Goal: Task Accomplishment & Management: Manage account settings

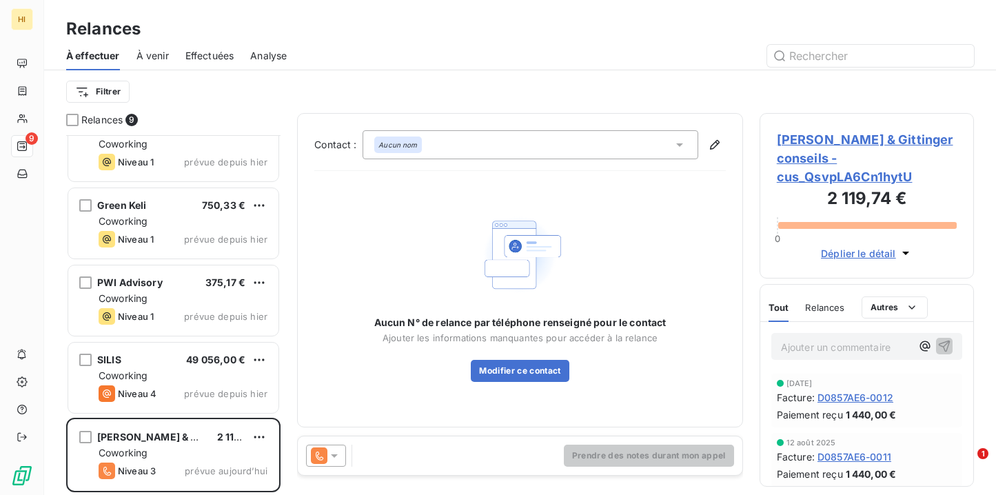
scroll to position [336, 0]
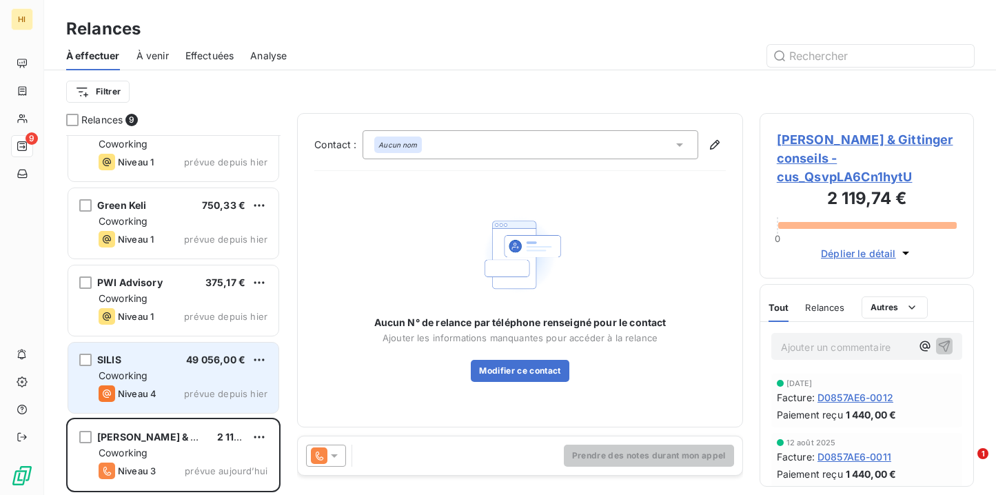
click at [165, 396] on div "Niveau 4 prévue depuis [DATE]" at bounding box center [183, 393] width 169 height 17
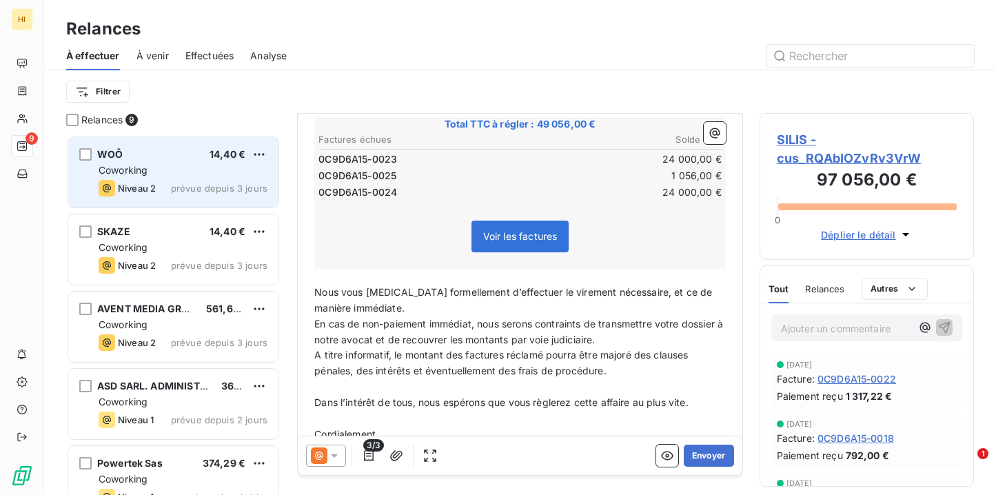
click at [187, 172] on div "Coworking" at bounding box center [183, 170] width 169 height 14
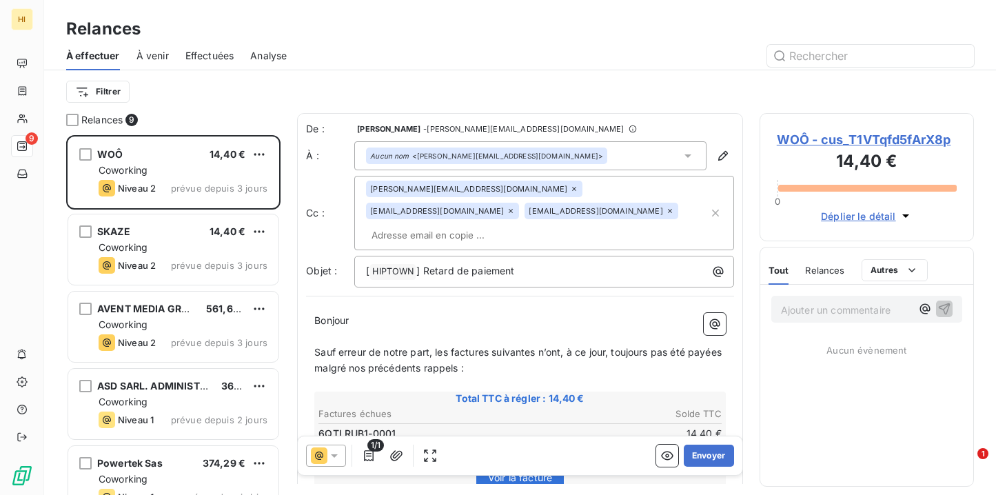
click at [579, 161] on div "Aucun nom <[PERSON_NAME][EMAIL_ADDRESS][DOMAIN_NAME]>" at bounding box center [530, 155] width 352 height 29
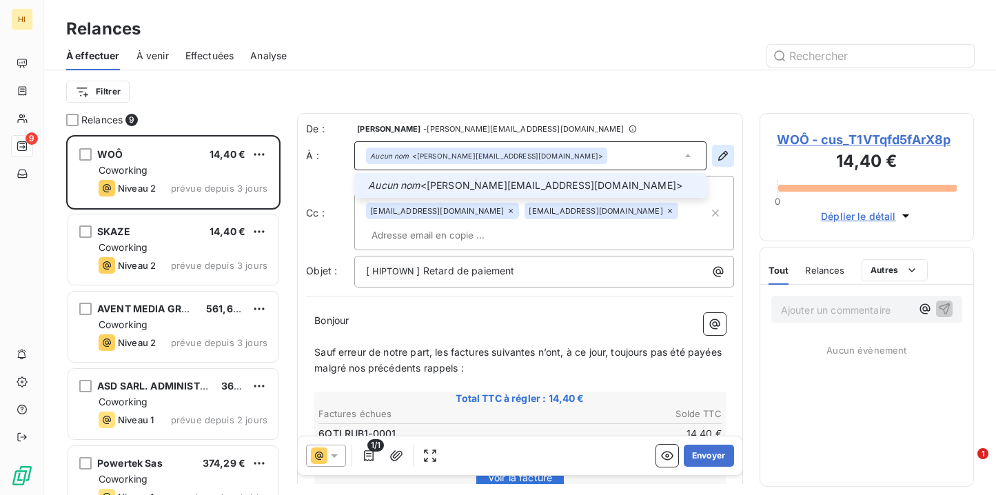
click at [722, 161] on icon "button" at bounding box center [723, 156] width 14 height 14
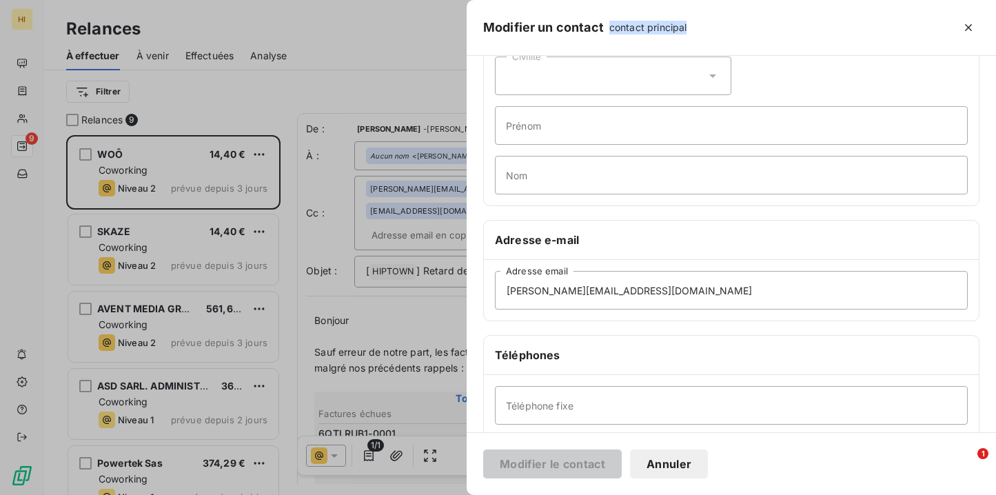
scroll to position [68, 0]
paste input "[EMAIL_ADDRESS][DOMAIN_NAME]"
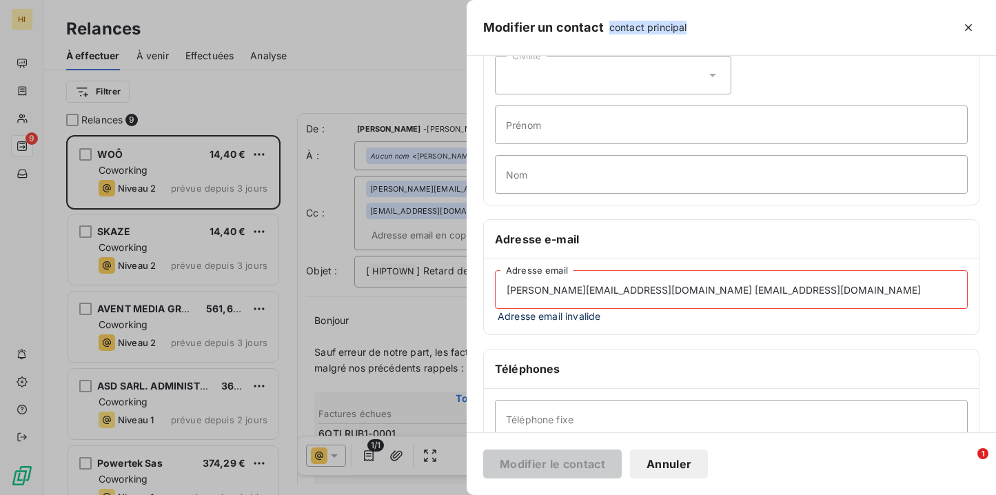
click at [676, 289] on input "[PERSON_NAME][EMAIL_ADDRESS][DOMAIN_NAME] [EMAIL_ADDRESS][DOMAIN_NAME]" at bounding box center [731, 289] width 473 height 39
click at [789, 291] on input "[PERSON_NAME][EMAIL_ADDRESS][DOMAIN_NAME] [EMAIL_ADDRESS][DOMAIN_NAME]" at bounding box center [731, 289] width 473 height 39
drag, startPoint x: 655, startPoint y: 288, endPoint x: 507, endPoint y: 285, distance: 148.3
click at [507, 285] on input "[PERSON_NAME][EMAIL_ADDRESS][DOMAIN_NAME] [EMAIL_ADDRESS][DOMAIN_NAME]" at bounding box center [731, 289] width 473 height 39
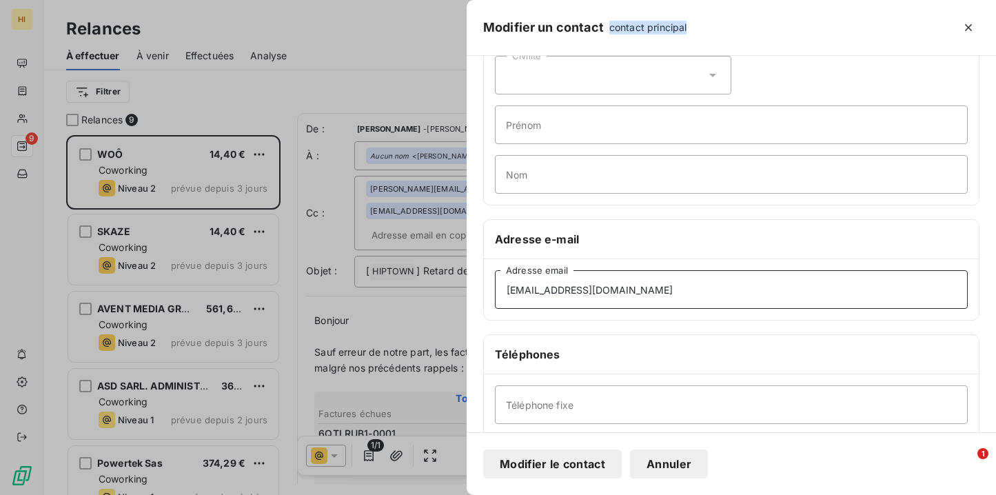
type input "[EMAIL_ADDRESS][DOMAIN_NAME]"
click at [618, 319] on div "[EMAIL_ADDRESS][DOMAIN_NAME] Adresse email" at bounding box center [731, 289] width 495 height 61
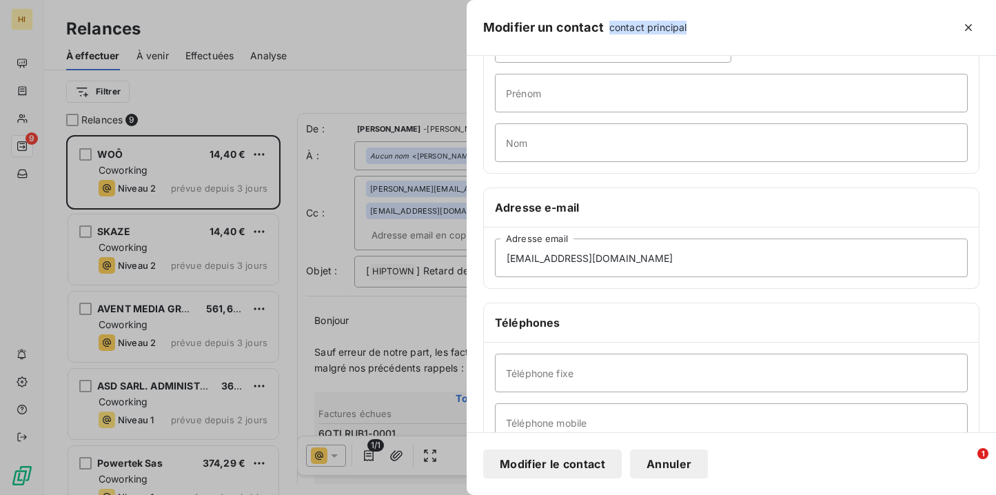
scroll to position [102, 0]
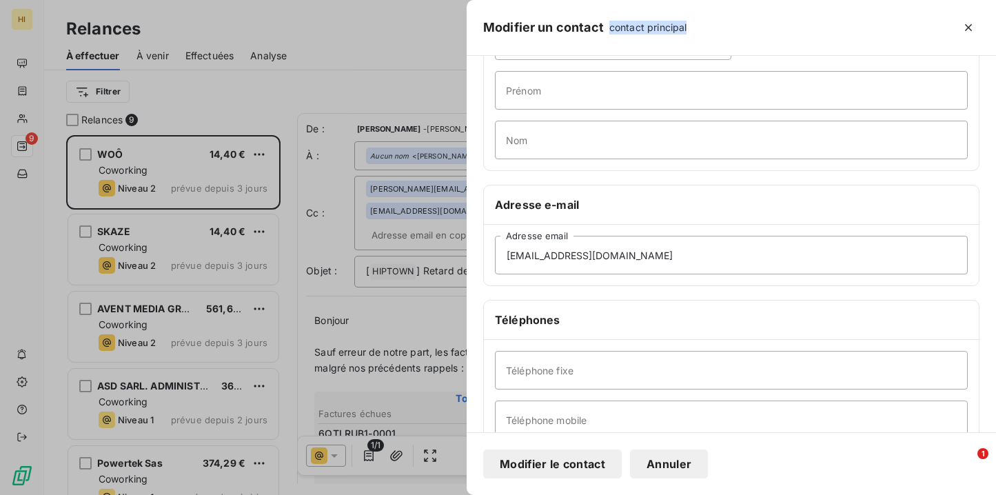
click at [567, 467] on button "Modifier le contact" at bounding box center [552, 464] width 139 height 29
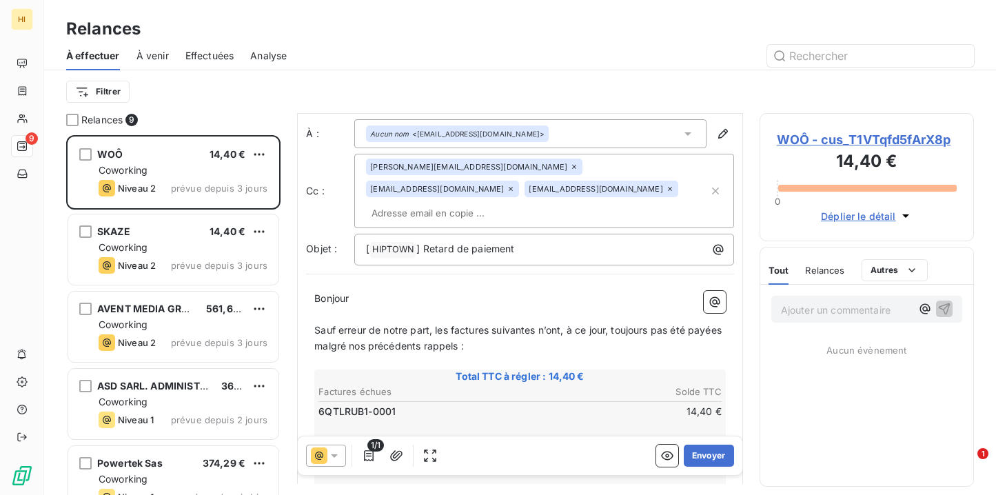
scroll to position [28, 0]
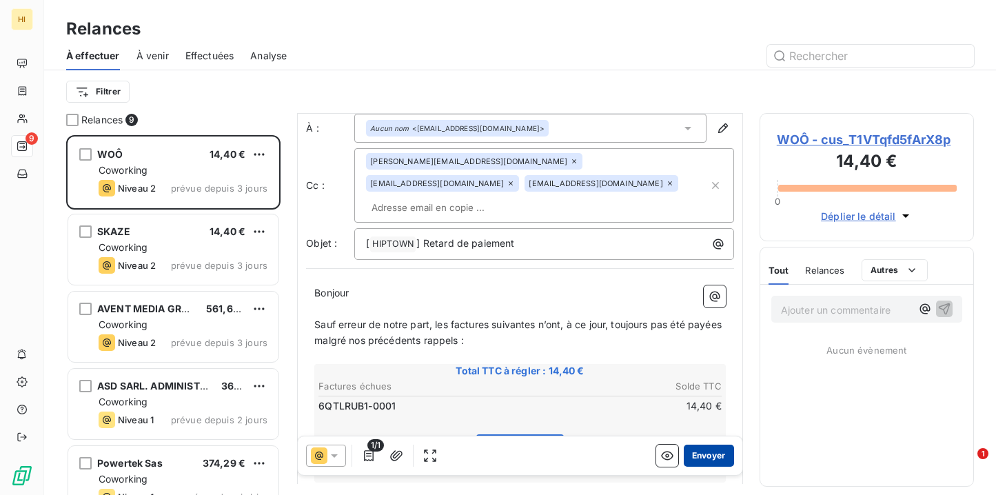
click at [716, 455] on button "Envoyer" at bounding box center [709, 456] width 50 height 22
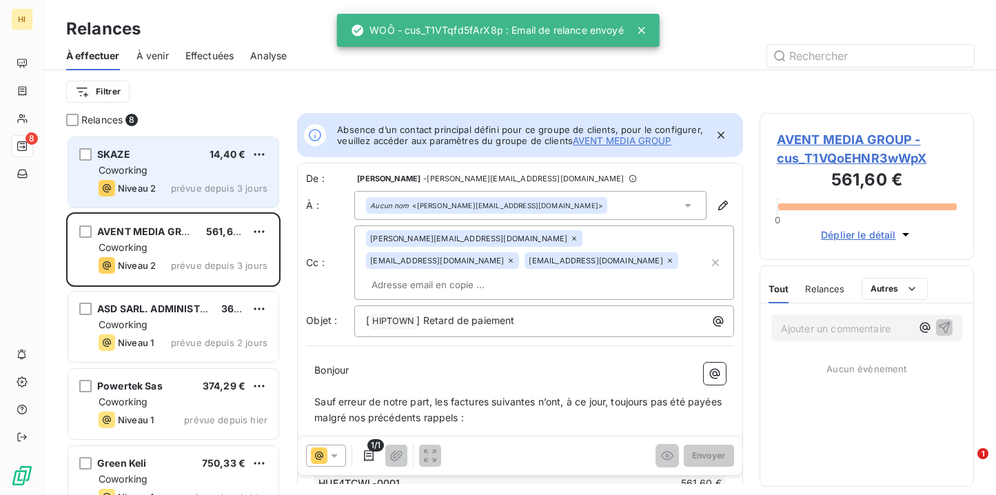
click at [161, 160] on div "SKAZE 14,40 €" at bounding box center [183, 154] width 169 height 12
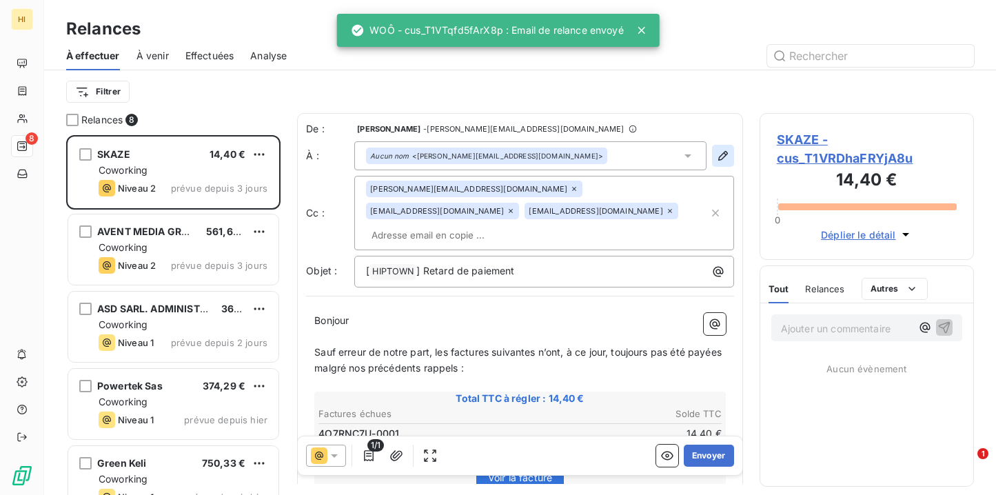
click at [722, 151] on icon "button" at bounding box center [723, 156] width 14 height 14
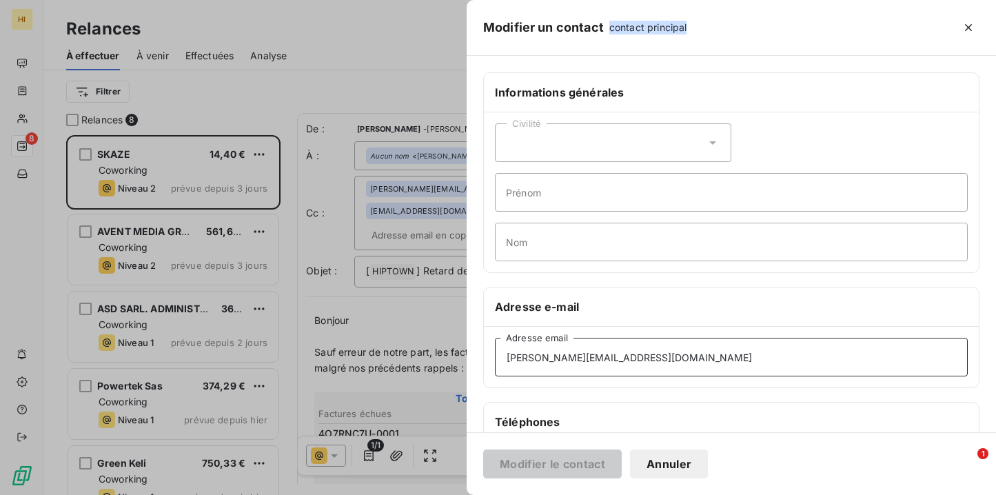
drag, startPoint x: 665, startPoint y: 351, endPoint x: 492, endPoint y: 358, distance: 173.9
drag, startPoint x: 705, startPoint y: 357, endPoint x: 474, endPoint y: 360, distance: 231.0
click at [474, 360] on div "Informations générales Civilité Prénom Nom Adresse e-mail [PERSON_NAME][EMAIL_A…" at bounding box center [732, 378] width 530 height 612
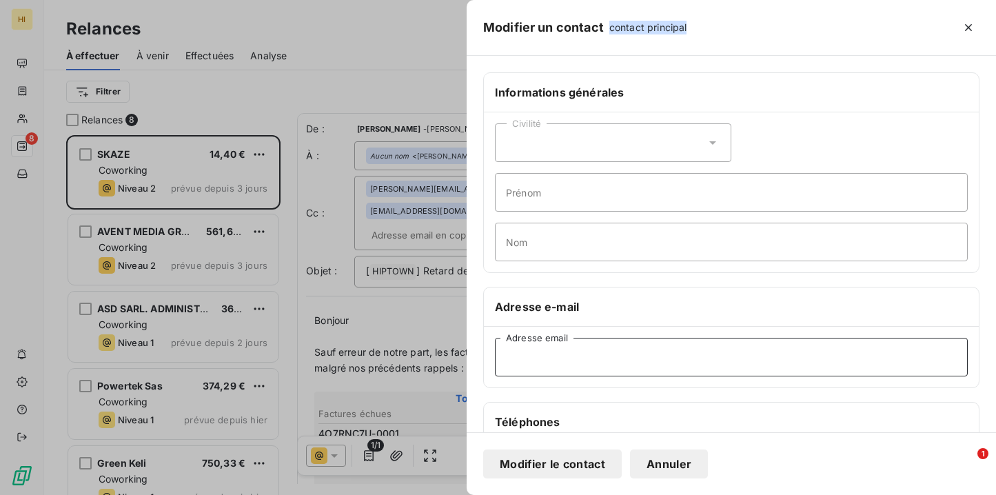
paste input "[EMAIL_ADDRESS][DOMAIN_NAME]"
type input "[EMAIL_ADDRESS][DOMAIN_NAME]"
click at [592, 456] on button "Modifier le contact" at bounding box center [552, 464] width 139 height 29
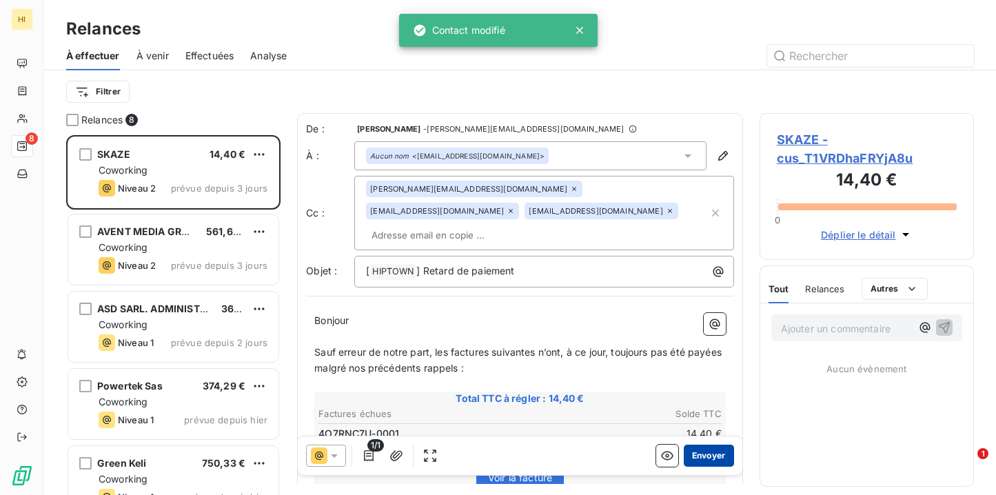
click at [708, 455] on button "Envoyer" at bounding box center [709, 456] width 50 height 22
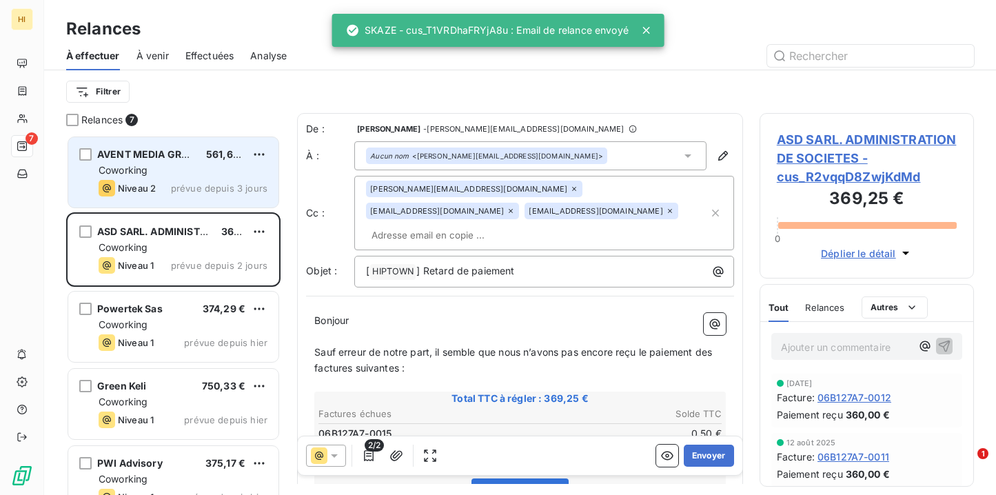
click at [209, 178] on div "AVENT MEDIA GROUP 561,60 € Coworking Niveau 2 prévue depuis 3 jours" at bounding box center [173, 172] width 210 height 70
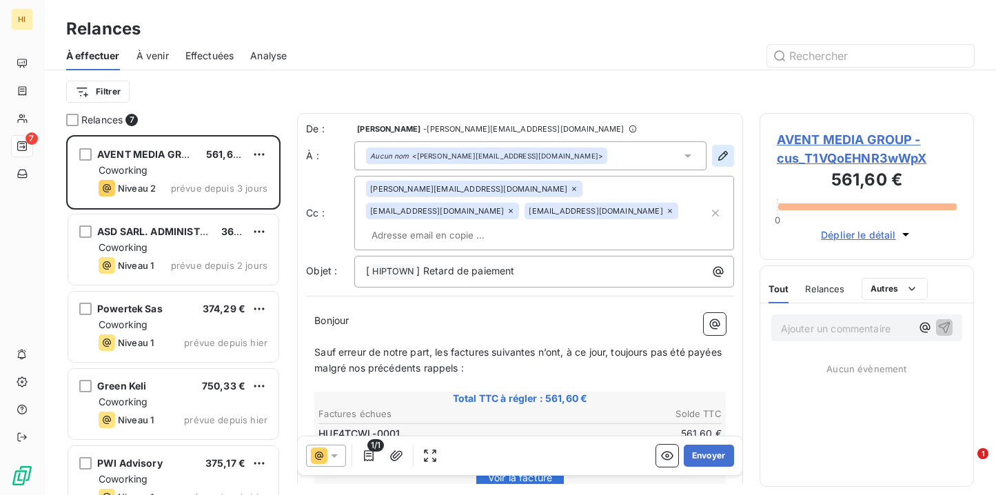
click at [723, 156] on icon "button" at bounding box center [723, 156] width 14 height 14
type input "[PERSON_NAME][EMAIL_ADDRESS][DOMAIN_NAME]"
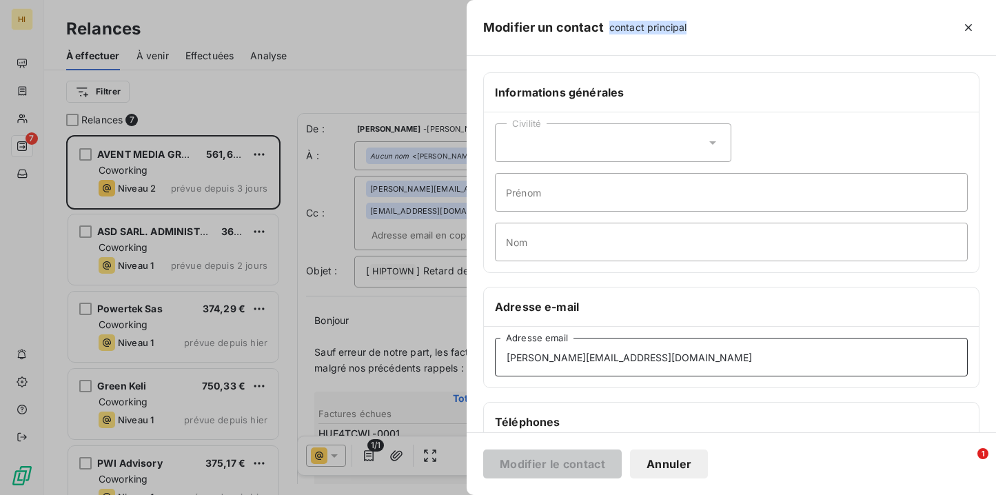
drag, startPoint x: 657, startPoint y: 362, endPoint x: 483, endPoint y: 350, distance: 174.2
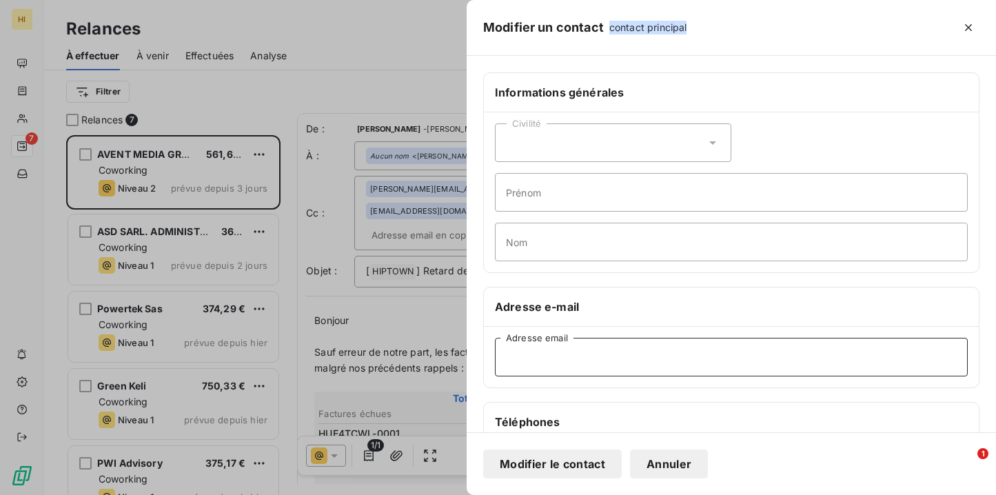
paste input "[EMAIL_ADDRESS][DOMAIN_NAME]"
type input "[EMAIL_ADDRESS][DOMAIN_NAME]"
click at [574, 464] on button "Modifier le contact" at bounding box center [552, 464] width 139 height 29
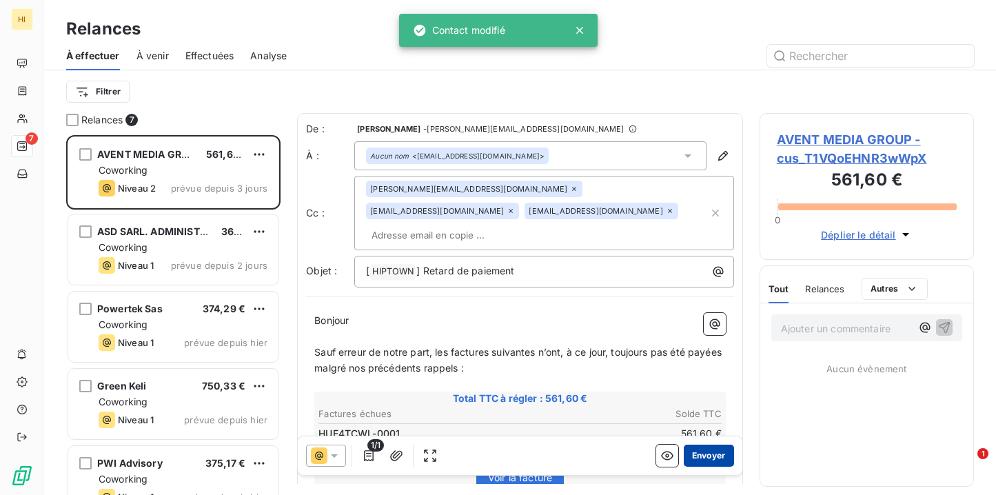
click at [705, 451] on button "Envoyer" at bounding box center [709, 456] width 50 height 22
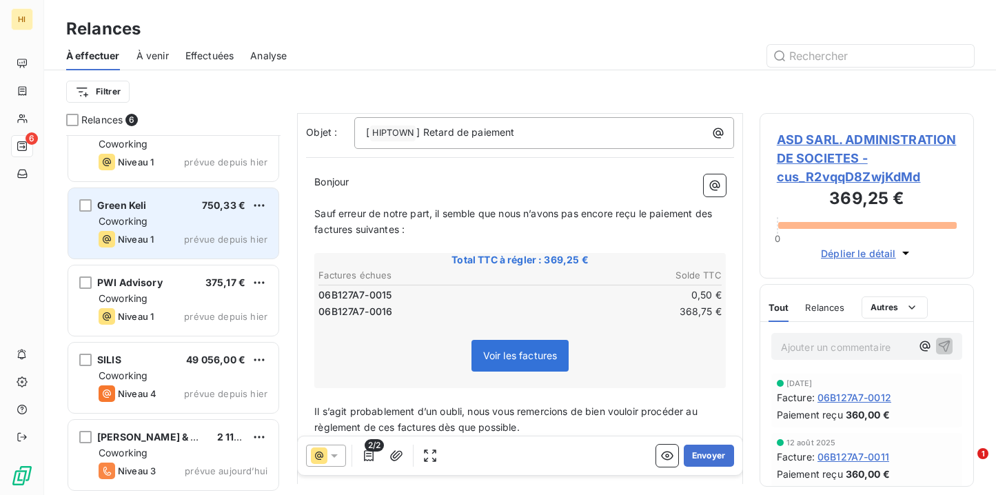
scroll to position [104, 0]
